Goal: Understand process/instructions

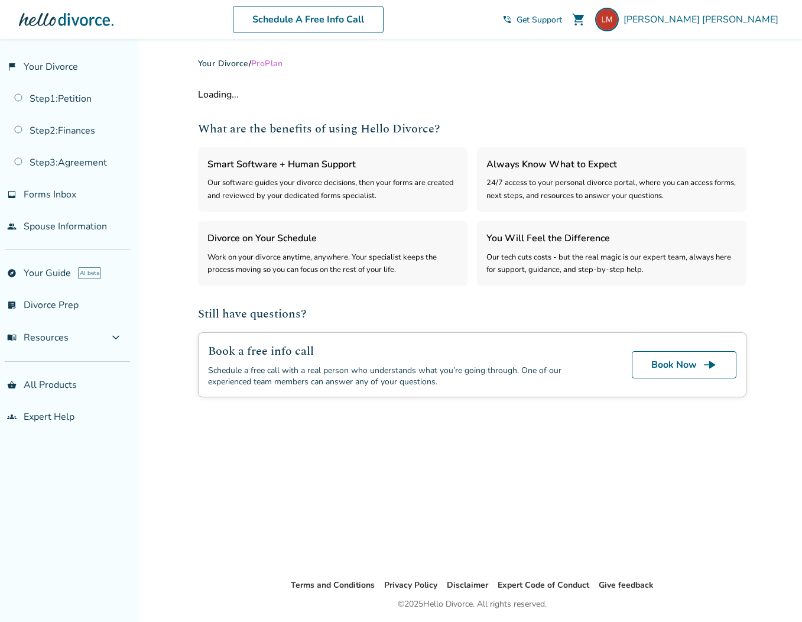
select select "***"
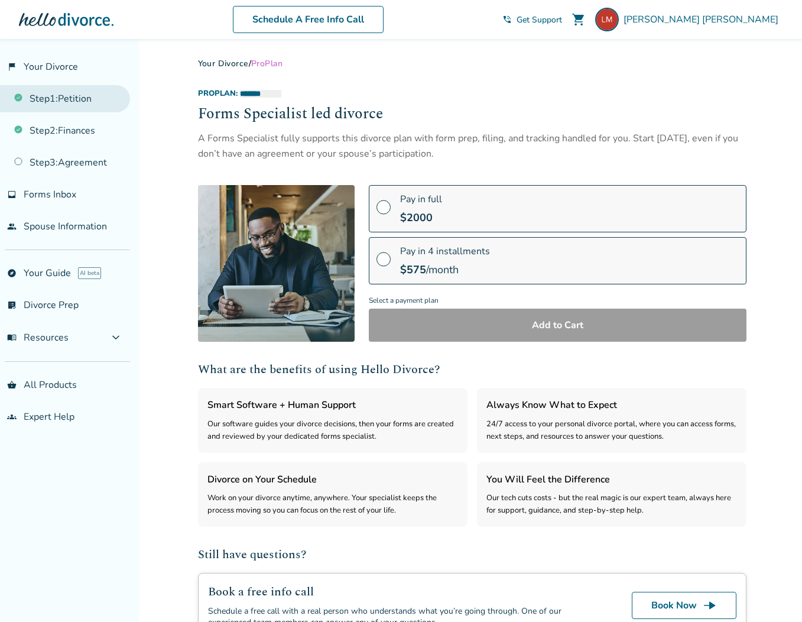
click at [67, 97] on link "Step 1 : Petition" at bounding box center [65, 98] width 130 height 27
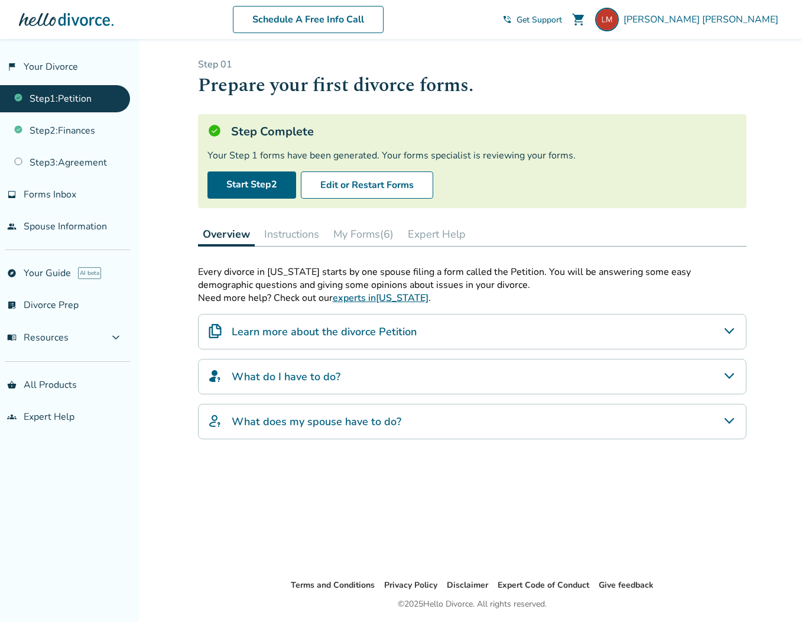
click at [346, 235] on button "My Forms (6)" at bounding box center [364, 234] width 70 height 24
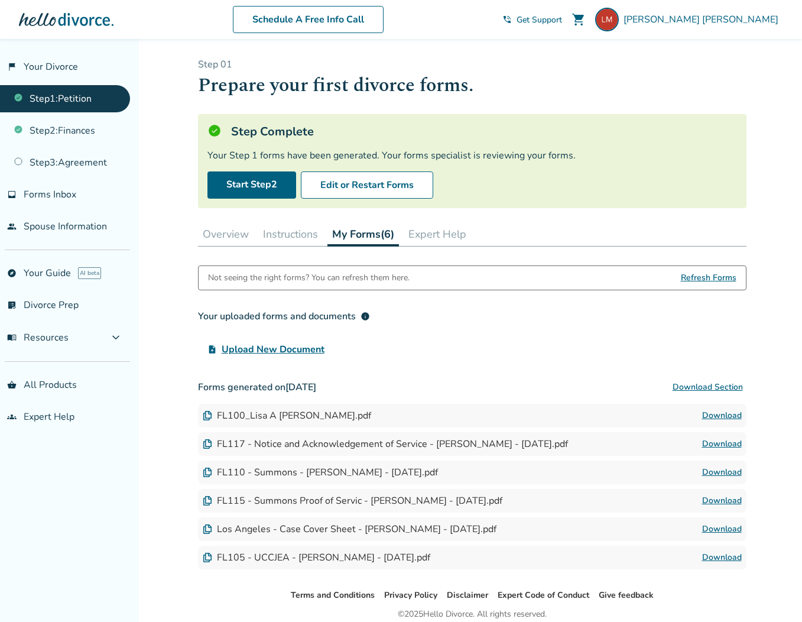
click at [271, 233] on button "Instructions" at bounding box center [290, 234] width 64 height 24
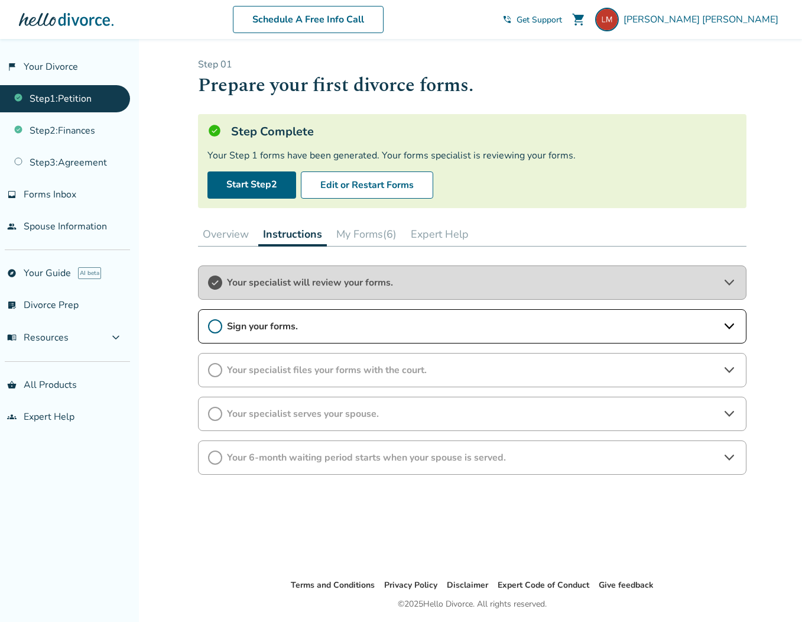
click at [219, 324] on icon at bounding box center [215, 326] width 14 height 14
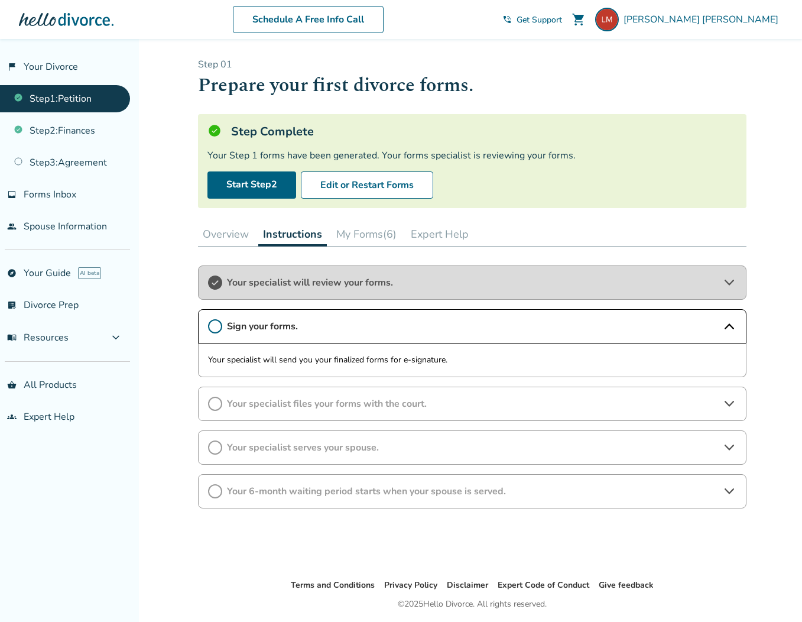
click at [304, 395] on div "Your specialist files your forms with the court." at bounding box center [472, 403] width 548 height 34
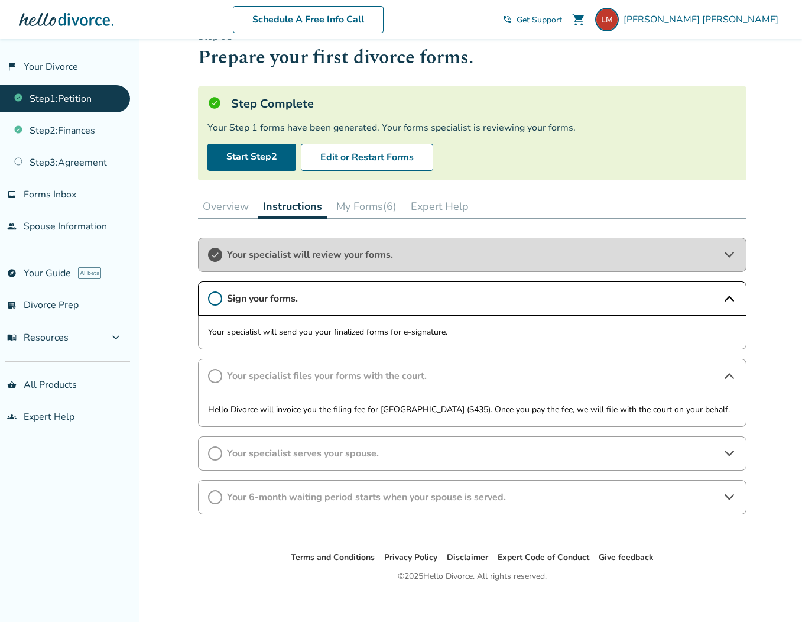
scroll to position [35, 0]
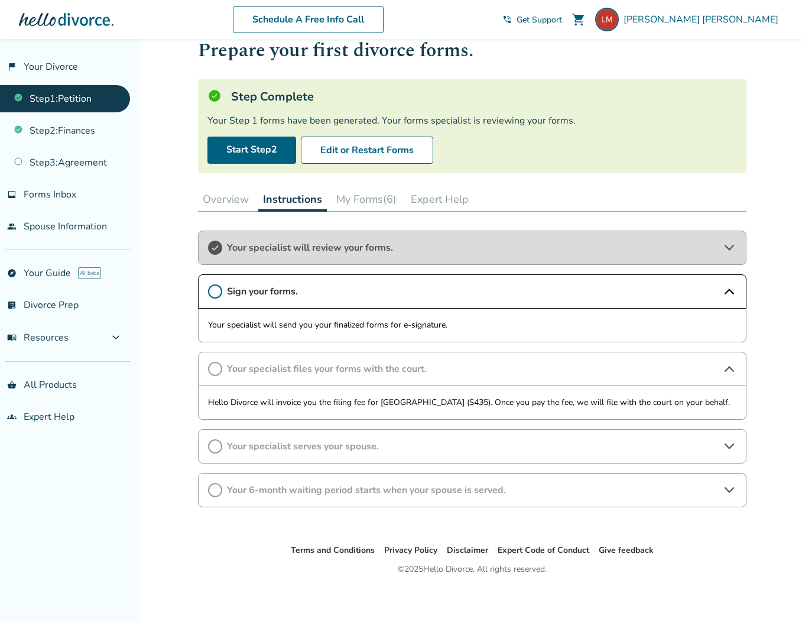
click at [230, 204] on button "Overview" at bounding box center [226, 199] width 56 height 24
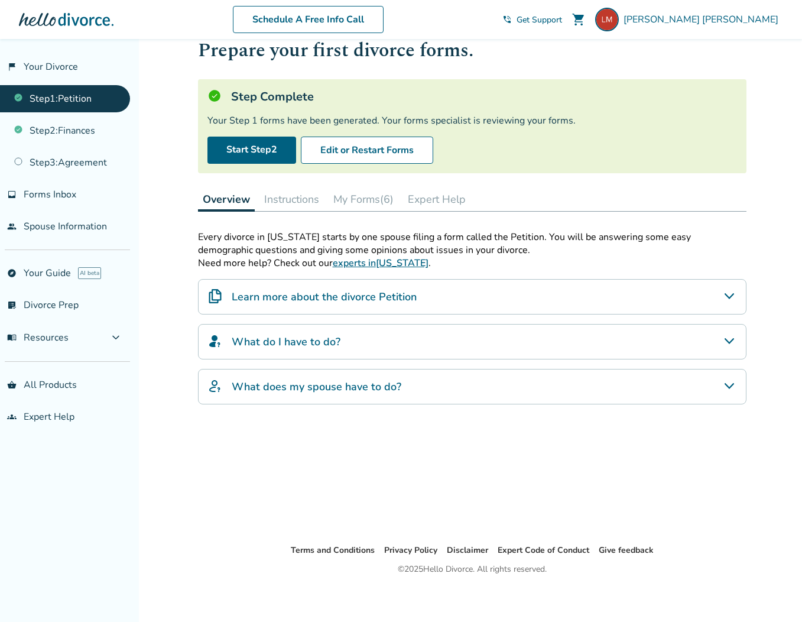
click at [350, 381] on h4 "What does my spouse have to do?" at bounding box center [317, 386] width 170 height 15
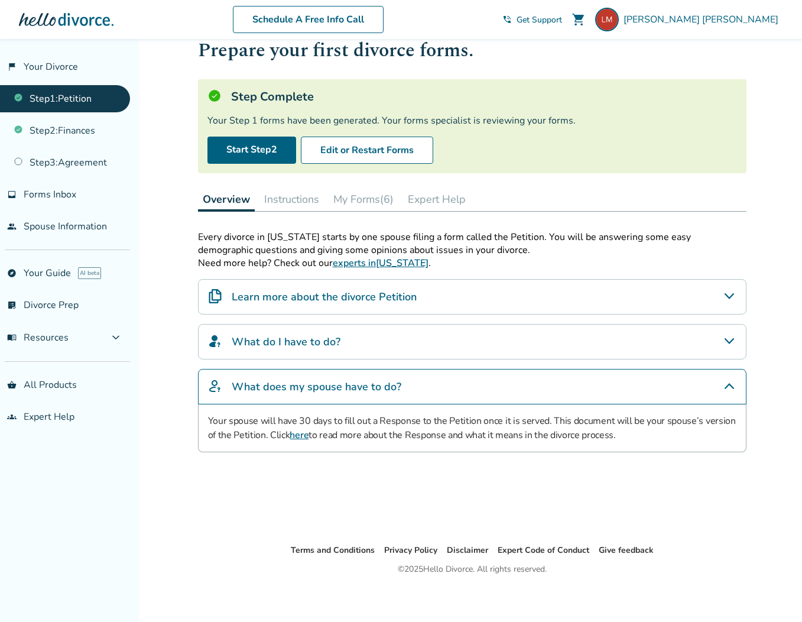
click at [304, 436] on link "here" at bounding box center [299, 434] width 19 height 13
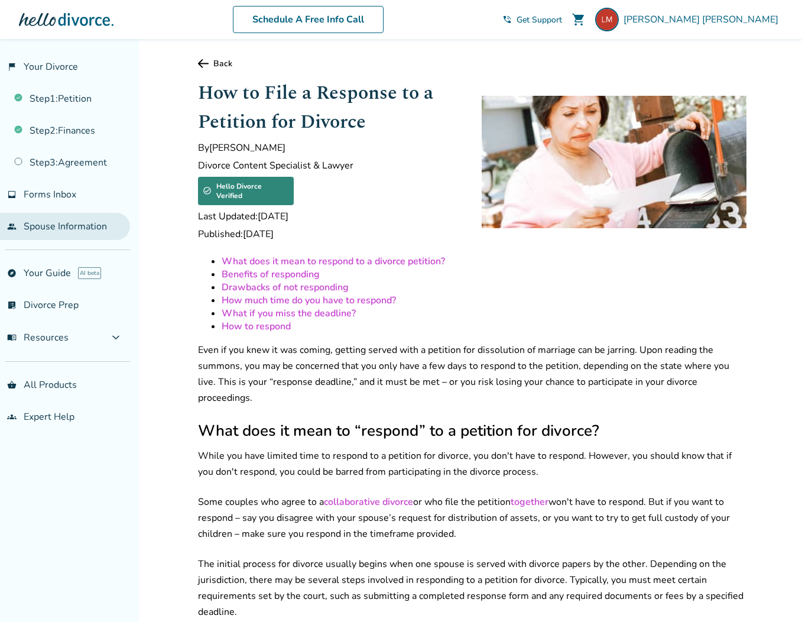
click at [71, 229] on link "people Spouse Information" at bounding box center [65, 226] width 130 height 27
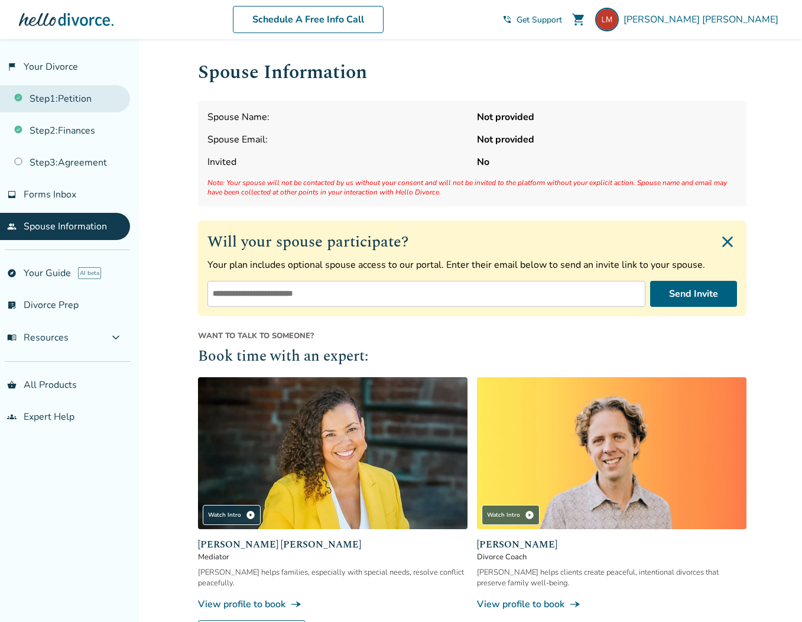
click at [78, 107] on link "Step 1 : Petition" at bounding box center [65, 98] width 130 height 27
